Goal: Check status

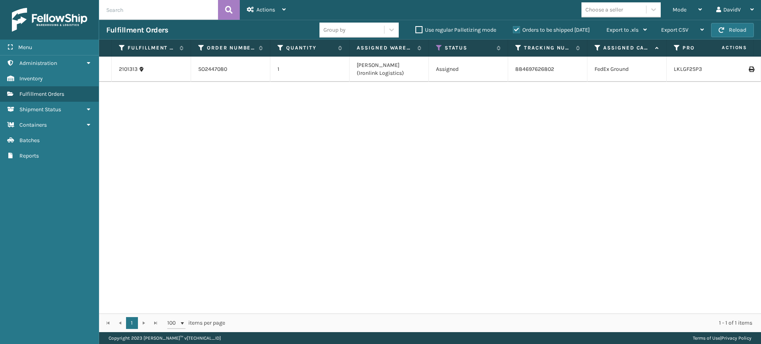
click at [517, 32] on label "Orders to be shipped [DATE]" at bounding box center [551, 30] width 77 height 7
click at [513, 31] on input "Orders to be shipped [DATE]" at bounding box center [513, 27] width 0 height 5
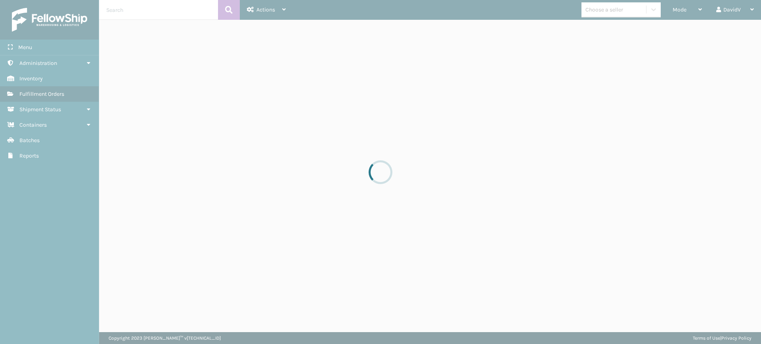
click at [516, 32] on div at bounding box center [380, 172] width 761 height 344
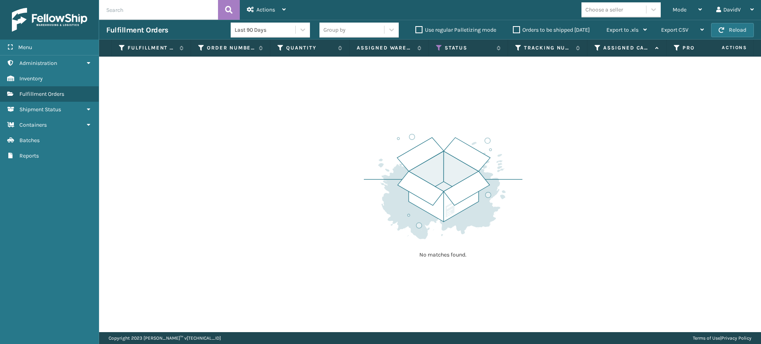
click at [515, 32] on label "Orders to be shipped [DATE]" at bounding box center [551, 30] width 77 height 7
click at [513, 31] on input "Orders to be shipped [DATE]" at bounding box center [513, 27] width 0 height 5
click at [515, 32] on label "Orders to be shipped [DATE]" at bounding box center [551, 30] width 77 height 7
click at [513, 31] on input "Orders to be shipped [DATE]" at bounding box center [513, 27] width 0 height 5
click at [515, 32] on label "Orders to be shipped [DATE]" at bounding box center [551, 30] width 77 height 7
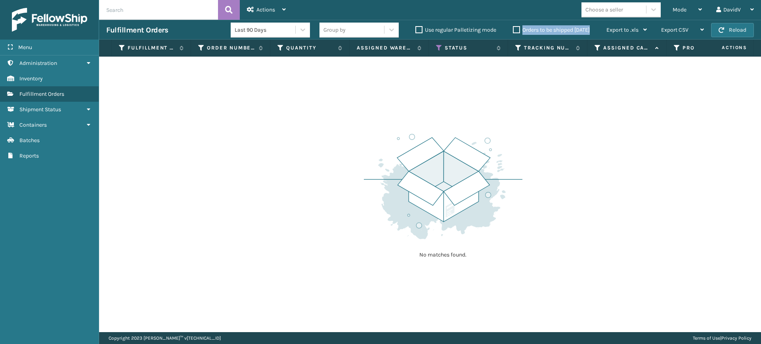
click at [513, 31] on input "Orders to be shipped [DATE]" at bounding box center [513, 27] width 0 height 5
click at [515, 31] on label "Orders to be shipped [DATE]" at bounding box center [551, 30] width 77 height 7
click at [513, 31] on input "Orders to be shipped [DATE]" at bounding box center [513, 27] width 0 height 5
click at [430, 151] on img at bounding box center [443, 187] width 159 height 110
